Goal: Task Accomplishment & Management: Complete application form

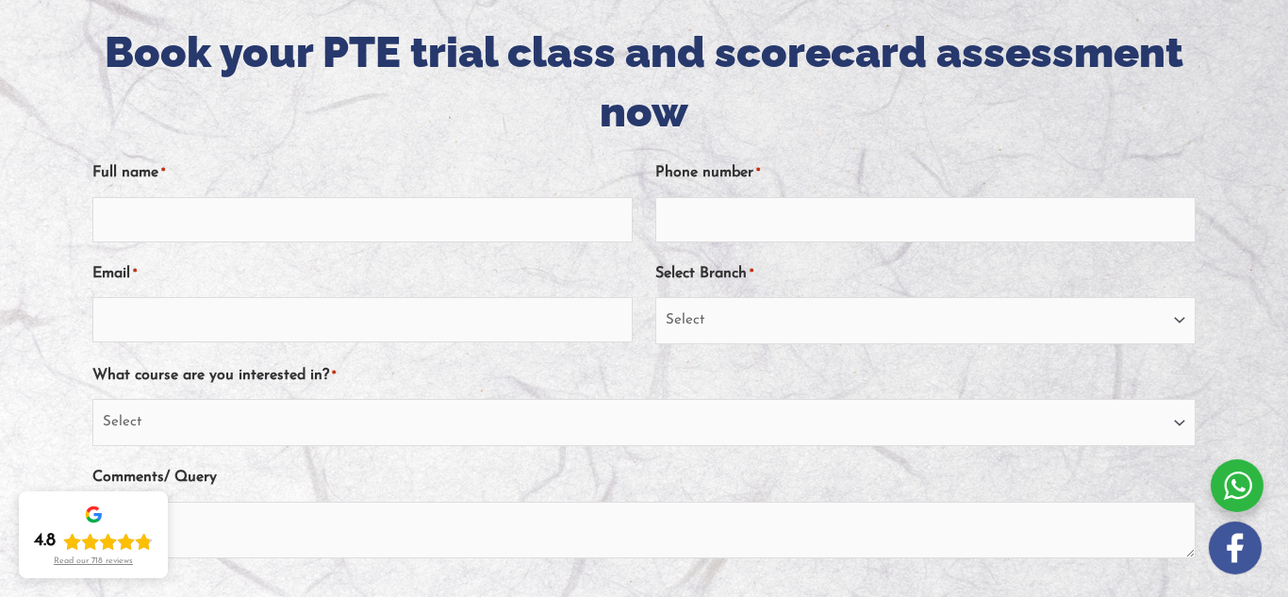
scroll to position [226, 0]
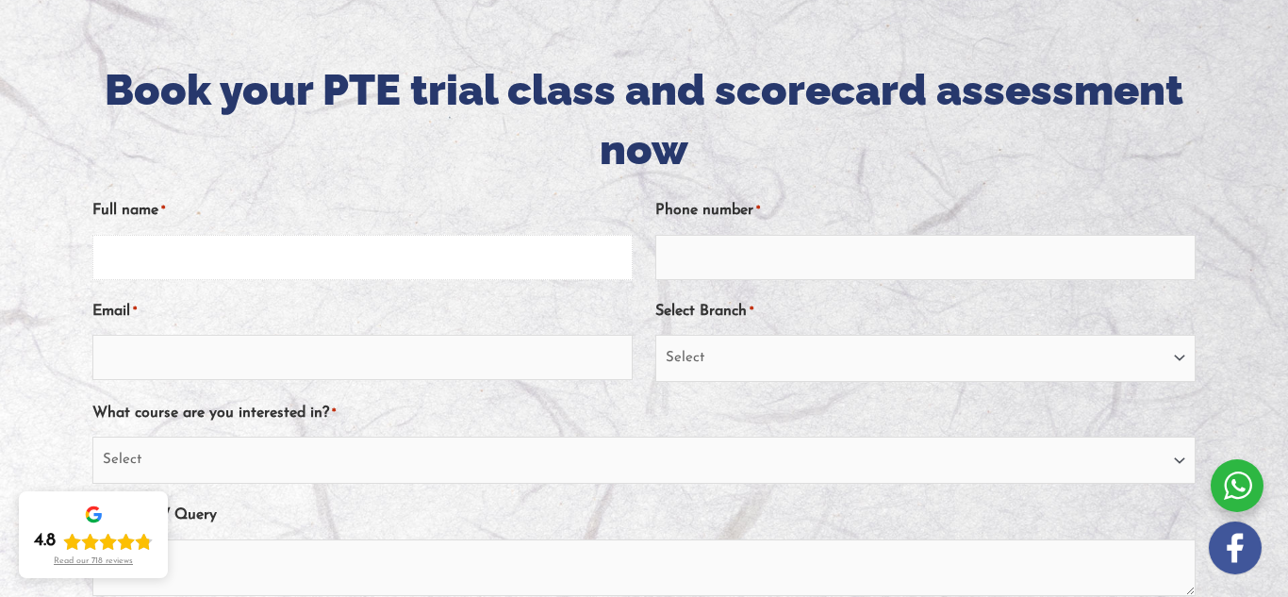
click at [211, 272] on input "Full name *" at bounding box center [362, 257] width 540 height 45
click at [212, 274] on input "Full name *" at bounding box center [362, 257] width 540 height 45
type input "abigael chebet chepkemei"
click at [731, 262] on input "Phone number *" at bounding box center [925, 257] width 540 height 45
type input "0435426202"
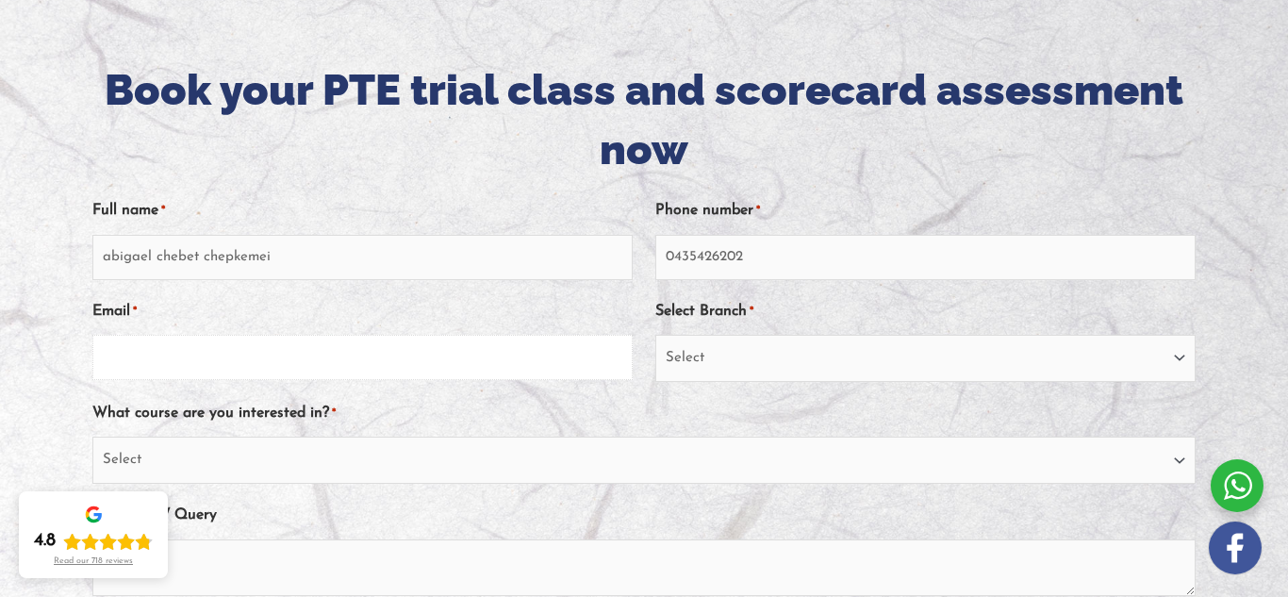
click at [330, 357] on input "Email *" at bounding box center [362, 357] width 540 height 45
type input "[EMAIL_ADDRESS][DOMAIN_NAME]"
click at [222, 455] on select "Select PTE NAATI IELTS OET General English" at bounding box center [643, 460] width 1103 height 47
click at [92, 437] on select "Select PTE NAATI IELTS OET General English" at bounding box center [643, 460] width 1103 height 47
select select "NAATI"
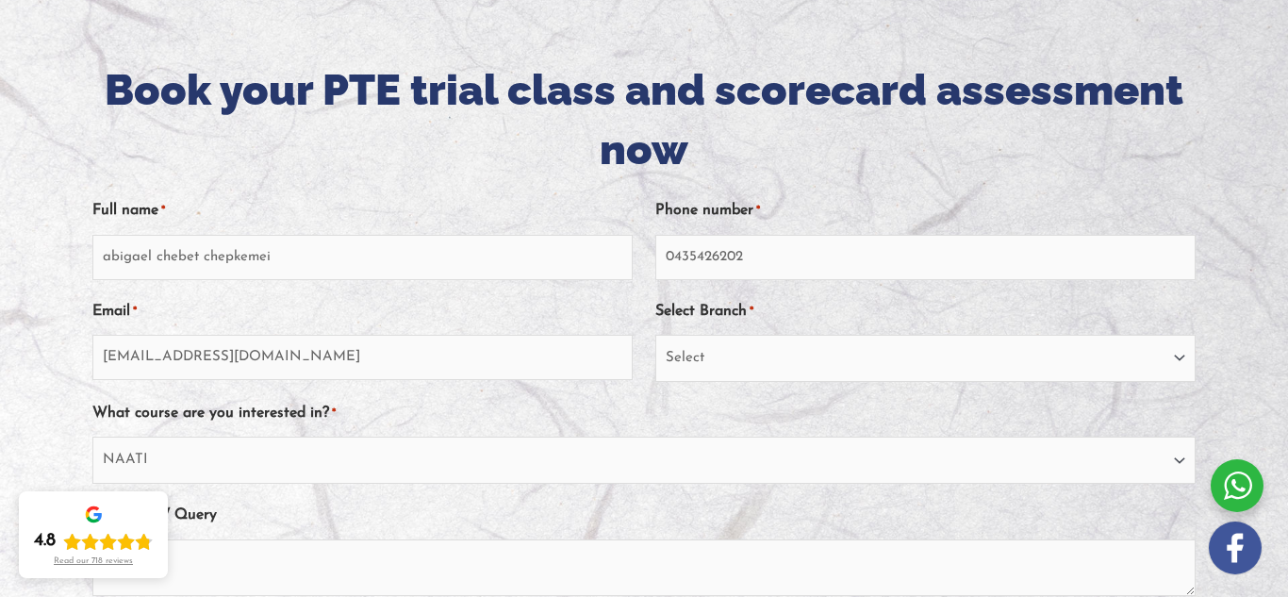
click at [263, 493] on div "Full name * [PERSON_NAME] Phone number * [PHONE_NUMBER] Email * [EMAIL_ADDRESS]…" at bounding box center [643, 437] width 1103 height 517
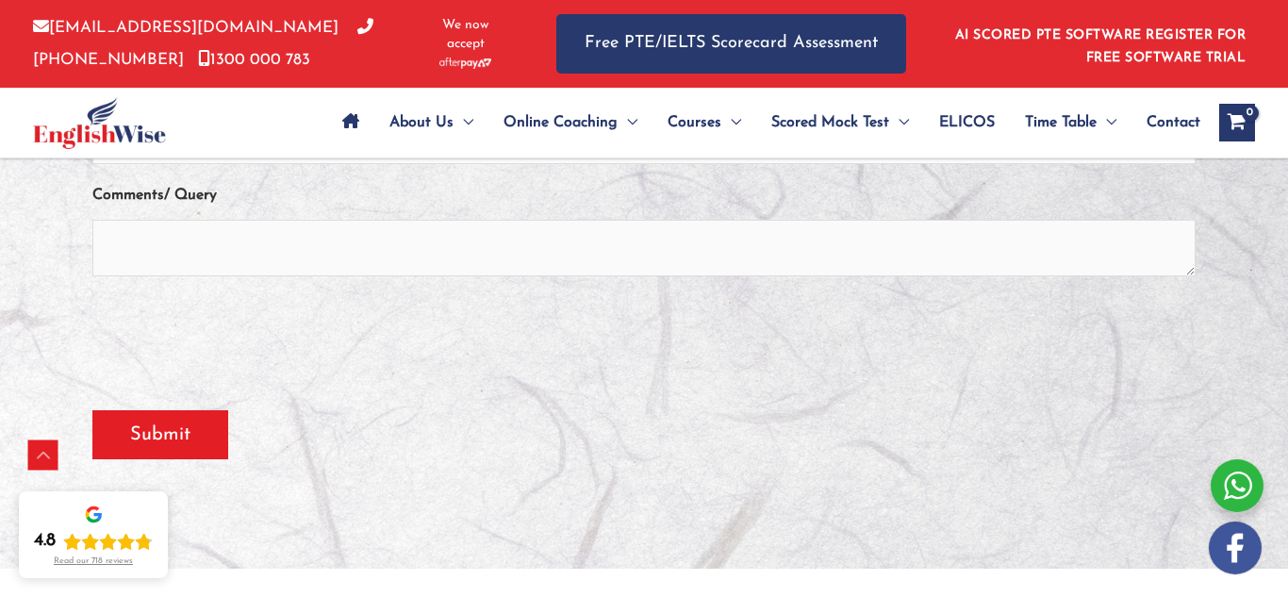
scroll to position [641, 0]
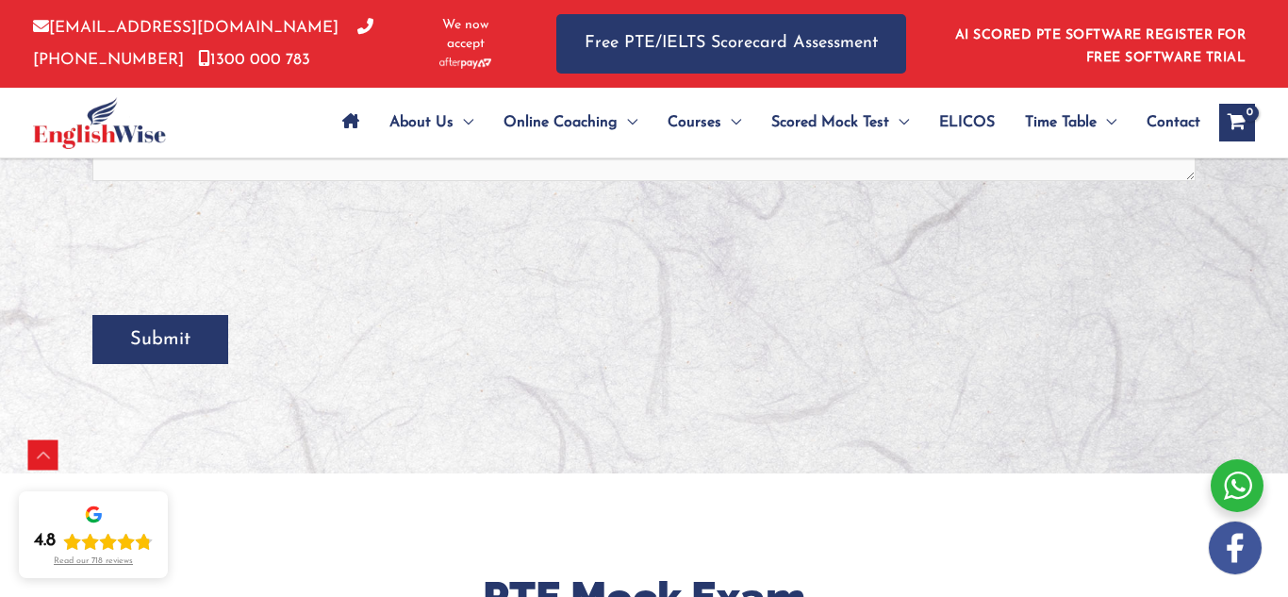
click at [124, 326] on input "Submit" at bounding box center [160, 339] width 136 height 49
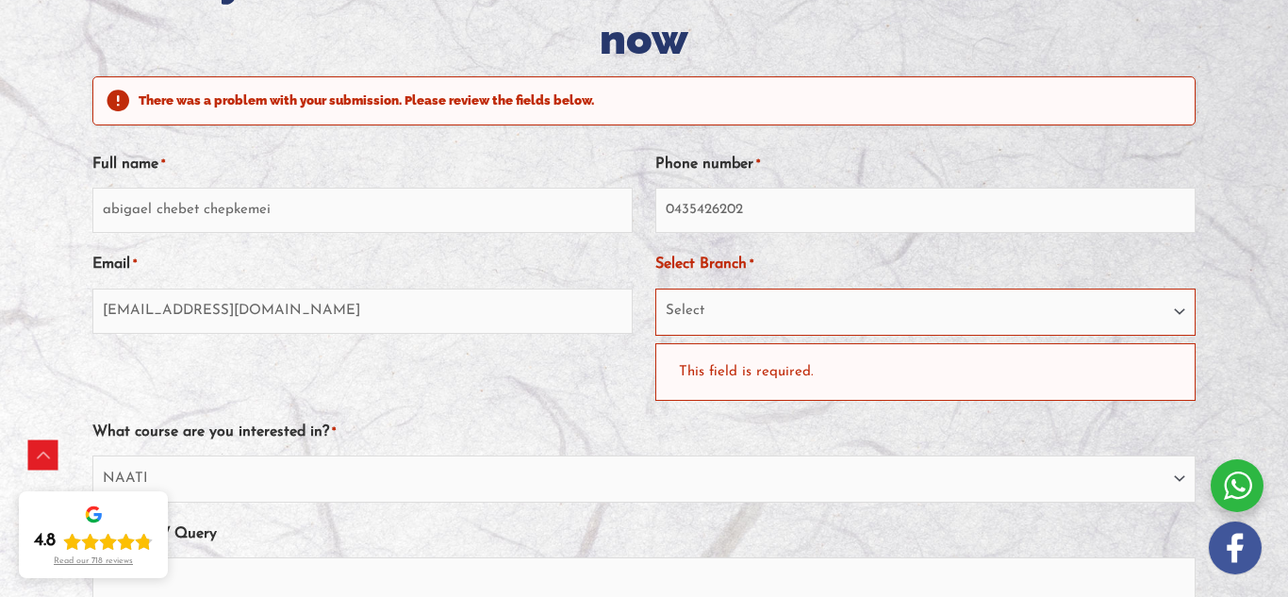
scroll to position [339, 0]
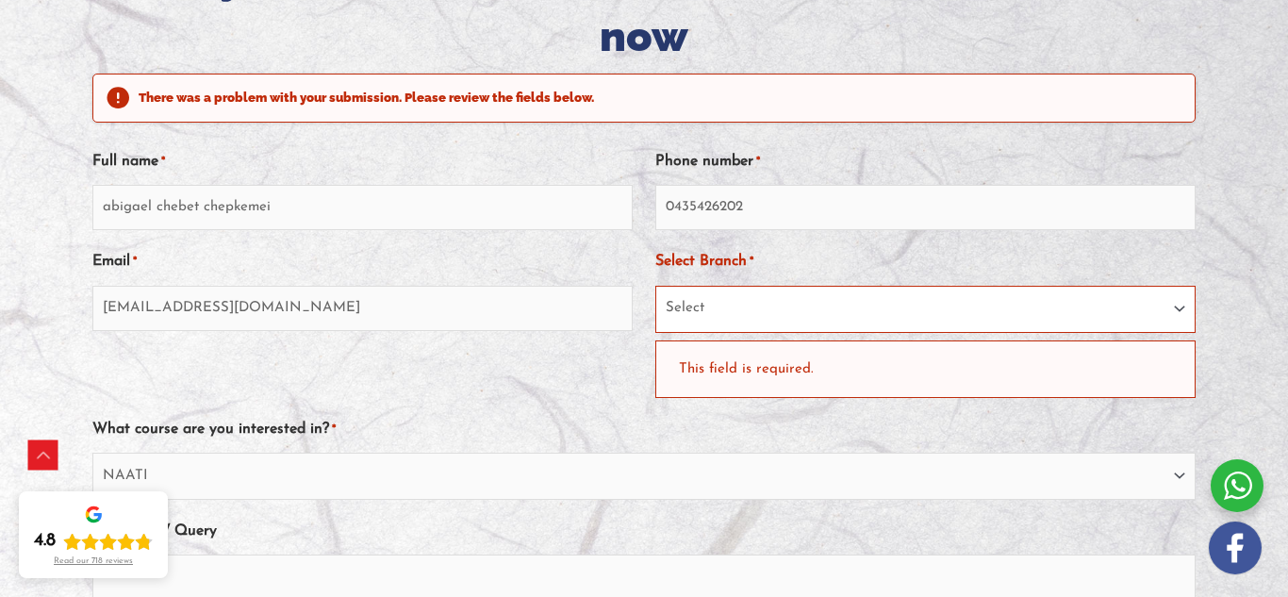
click at [762, 314] on select "Select [GEOGRAPHIC_DATA] [GEOGRAPHIC_DATA] [GEOGRAPHIC_DATA] EnglishWise Global…" at bounding box center [925, 309] width 540 height 47
click at [689, 302] on select "Select [GEOGRAPHIC_DATA] [GEOGRAPHIC_DATA] [GEOGRAPHIC_DATA] EnglishWise Global…" at bounding box center [925, 309] width 540 height 47
click at [682, 311] on select "Select Sydney City Center Sydney Parramatta EnglishWise Global Brisbane Gold Co…" at bounding box center [925, 309] width 540 height 47
click at [655, 286] on select "Select Sydney City Center Sydney Parramatta EnglishWise Global Brisbane Gold Co…" at bounding box center [925, 309] width 540 height 47
click at [734, 305] on select "Select Sydney City Center Sydney Parramatta EnglishWise Global Brisbane Gold Co…" at bounding box center [925, 309] width 540 height 47
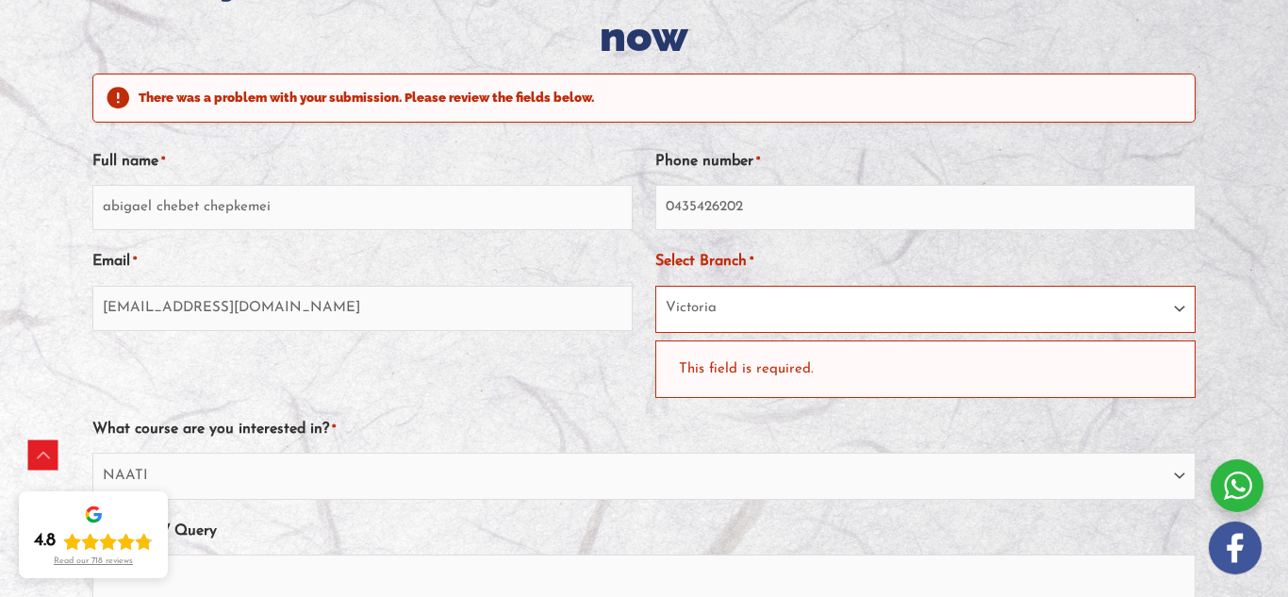
select select "EnglishWise Global Brisbane"
click at [655, 286] on select "Select Sydney City Center Sydney Parramatta EnglishWise Global Brisbane Gold Co…" at bounding box center [925, 309] width 540 height 47
click at [358, 362] on div "Email * chebetabigael1@gmail.com" at bounding box center [362, 321] width 540 height 152
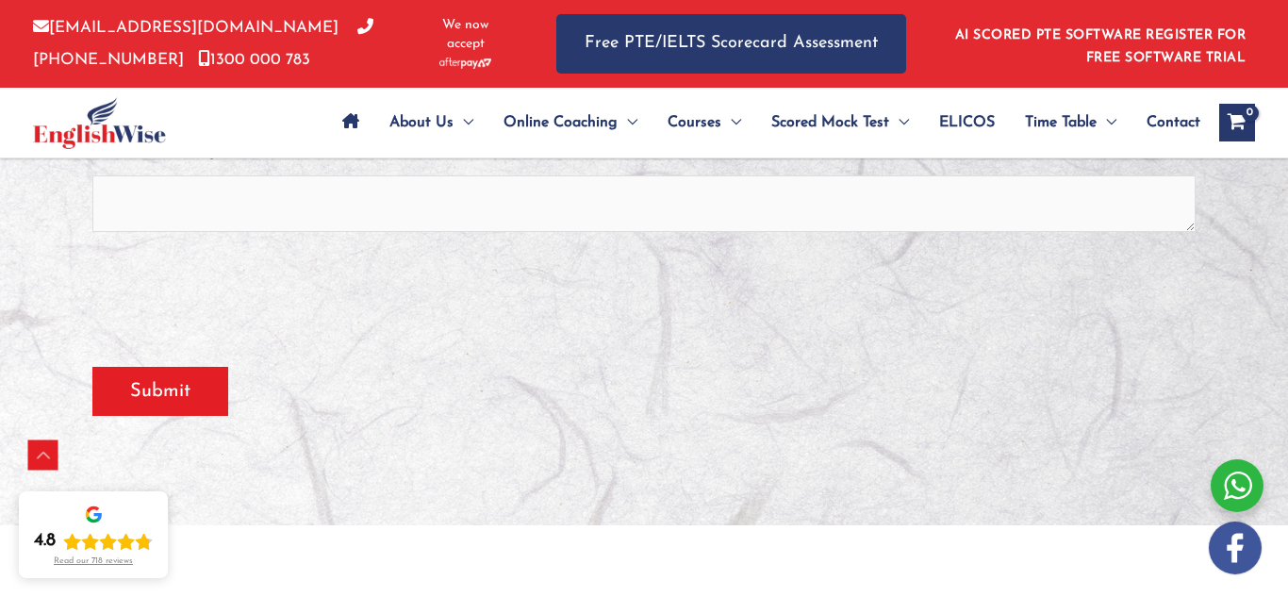
scroll to position [792, 0]
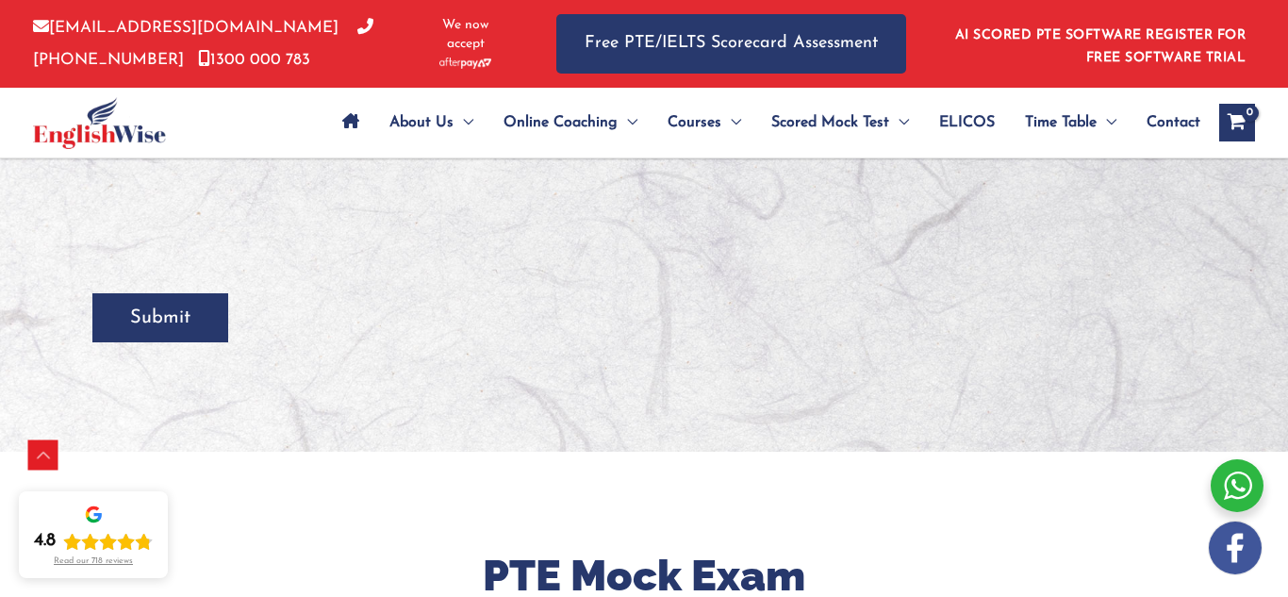
click at [119, 299] on input "Submit" at bounding box center [160, 317] width 136 height 49
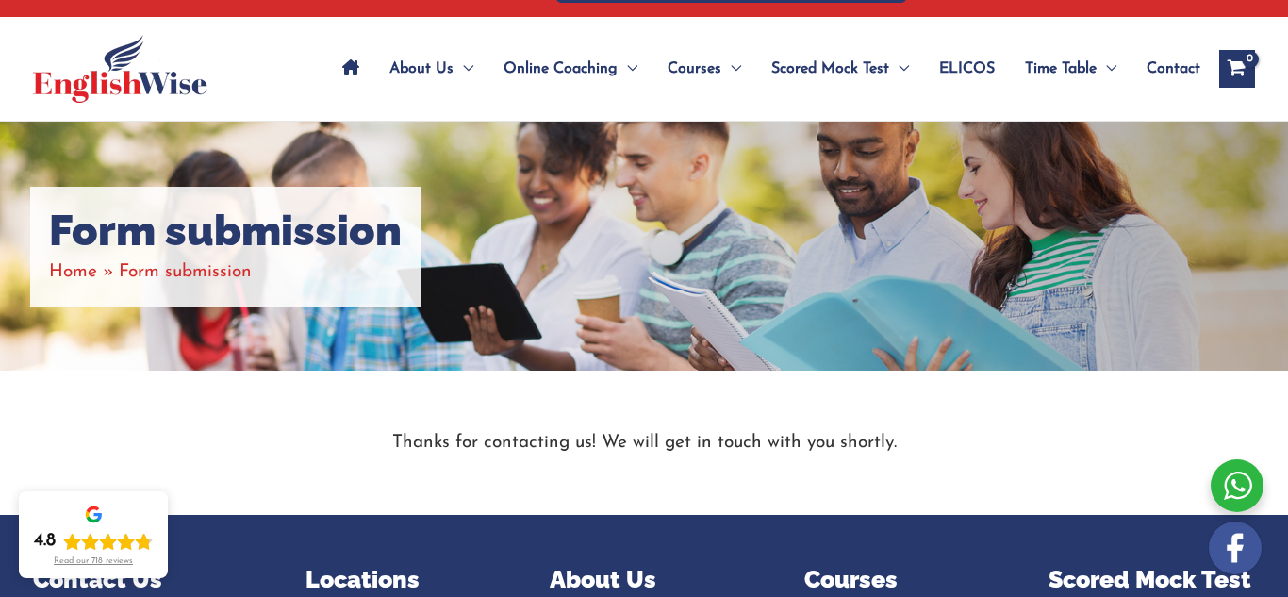
scroll to position [18, 0]
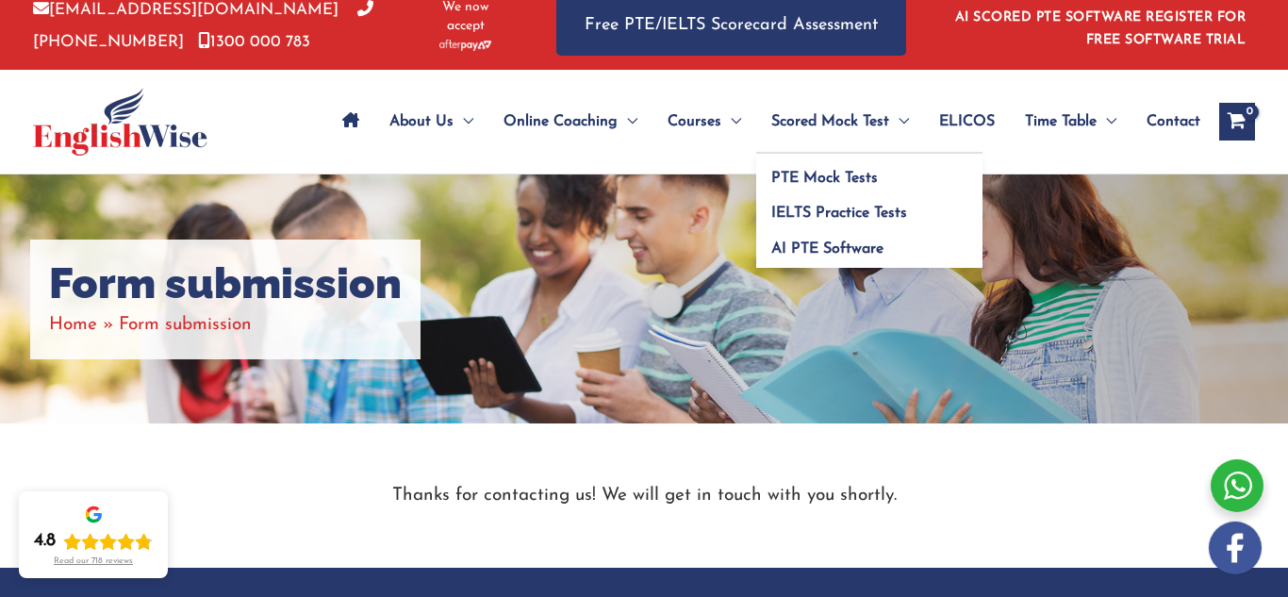
click at [803, 132] on span "Scored Mock Test" at bounding box center [830, 122] width 118 height 66
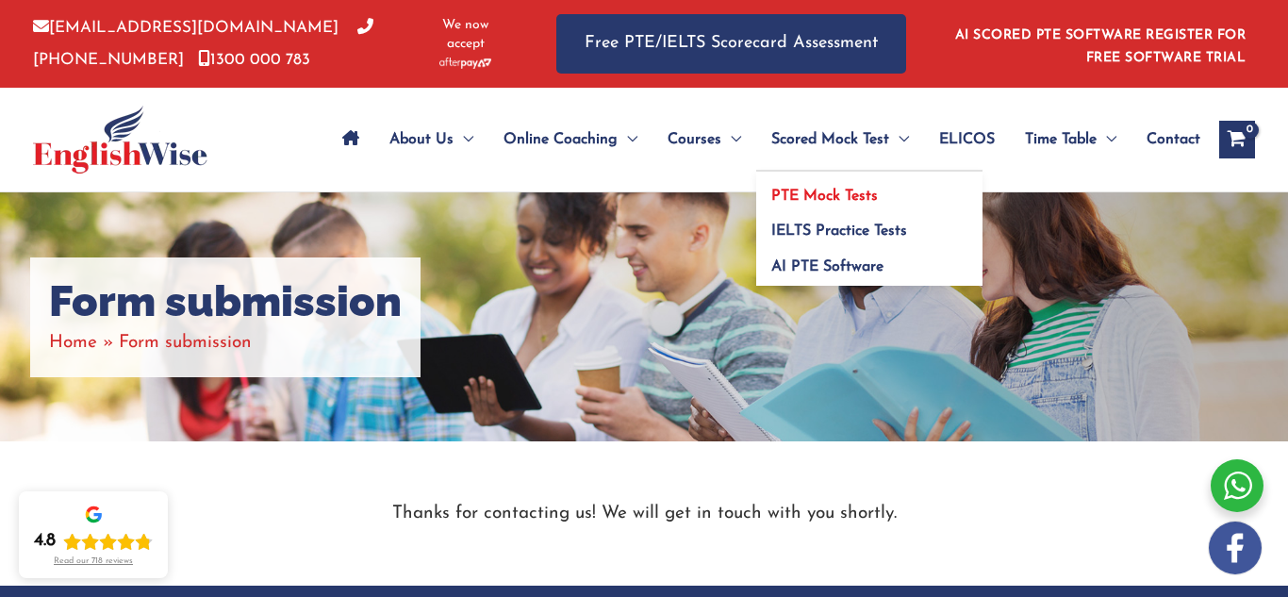
click at [826, 190] on span "PTE Mock Tests" at bounding box center [824, 196] width 107 height 15
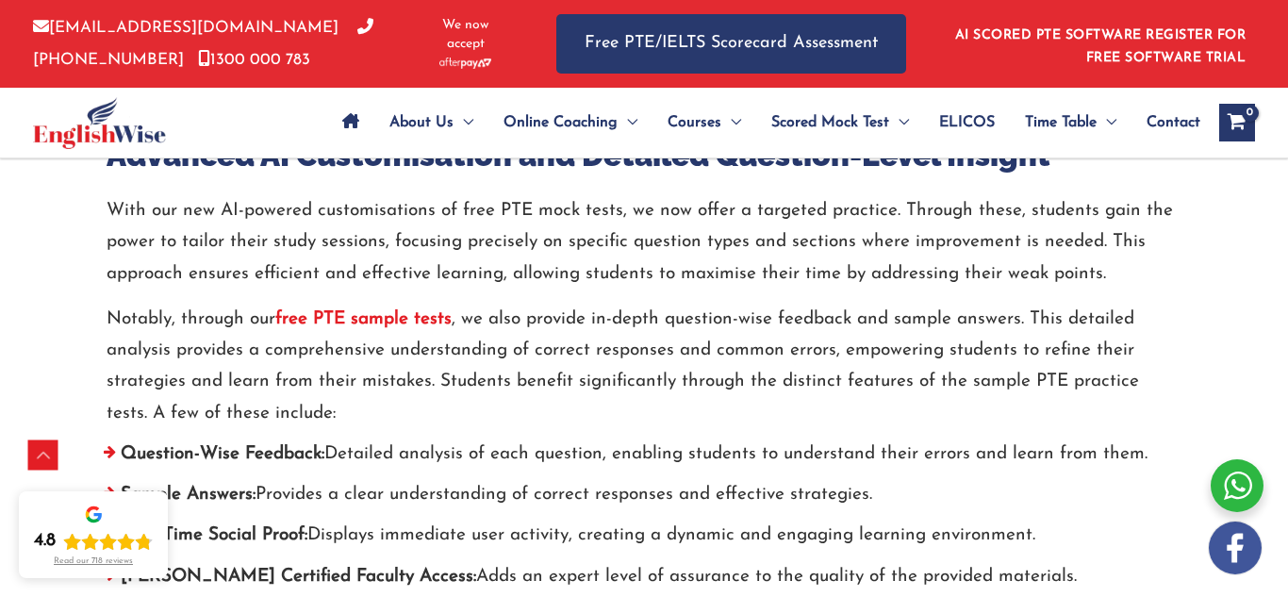
scroll to position [6827, 0]
